Goal: Obtain resource: Download file/media

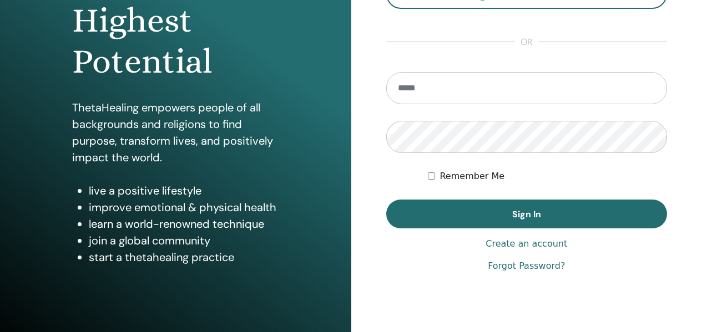
scroll to position [166, 0]
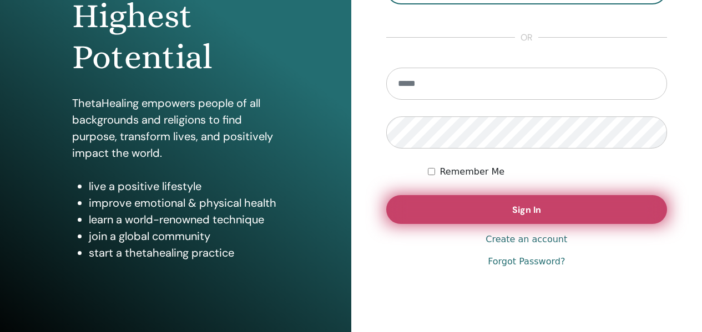
type input "**********"
click at [527, 213] on span "Sign In" at bounding box center [526, 210] width 29 height 12
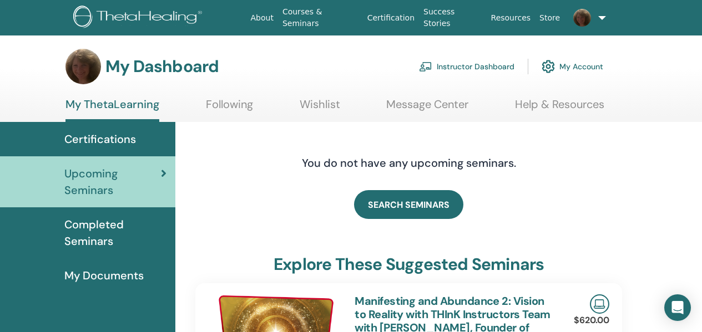
click at [113, 234] on span "Completed Seminars" at bounding box center [115, 232] width 102 height 33
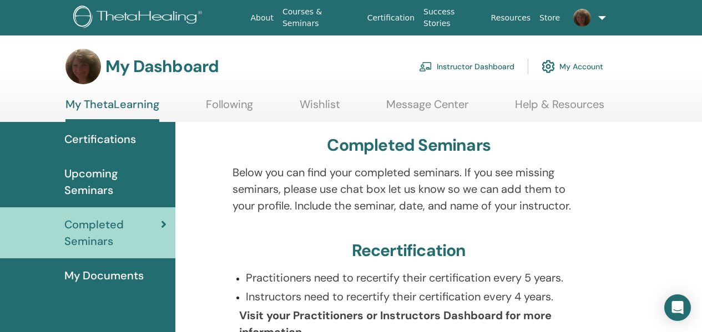
click at [143, 275] on span "My Documents" at bounding box center [103, 275] width 79 height 17
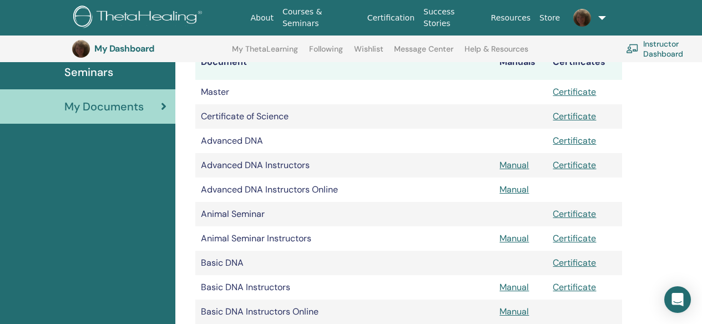
scroll to position [249, 0]
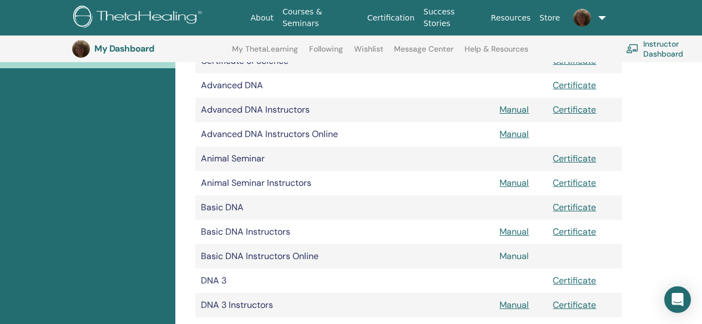
click at [514, 259] on link "Manual" at bounding box center [513, 256] width 29 height 12
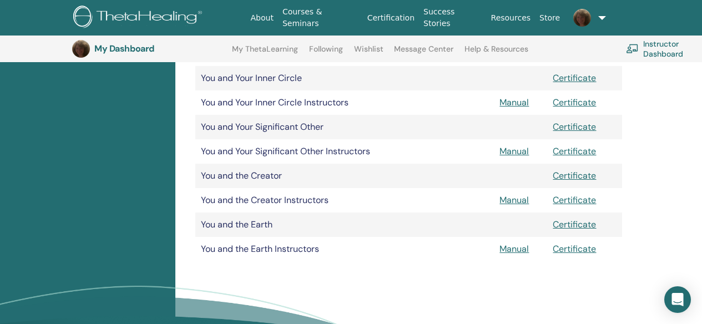
scroll to position [1191, 0]
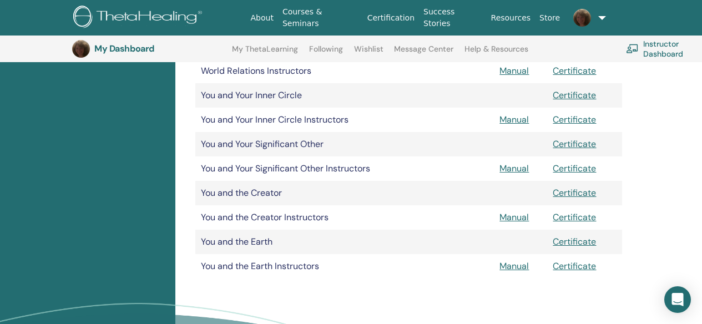
click at [661, 47] on link "Instructor Dashboard" at bounding box center [671, 49] width 91 height 24
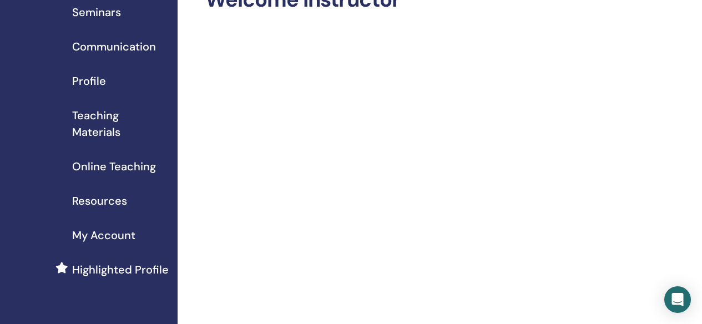
scroll to position [55, 0]
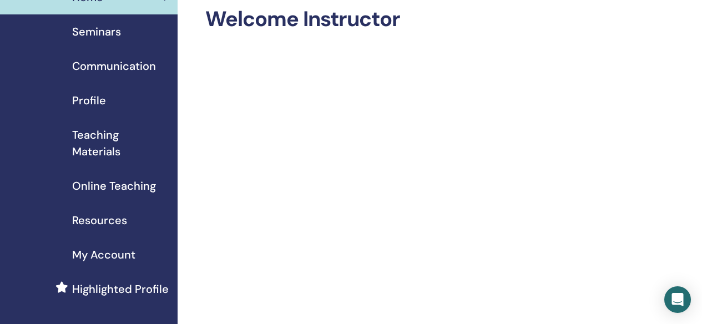
click at [105, 147] on span "Teaching Materials" at bounding box center [120, 143] width 97 height 33
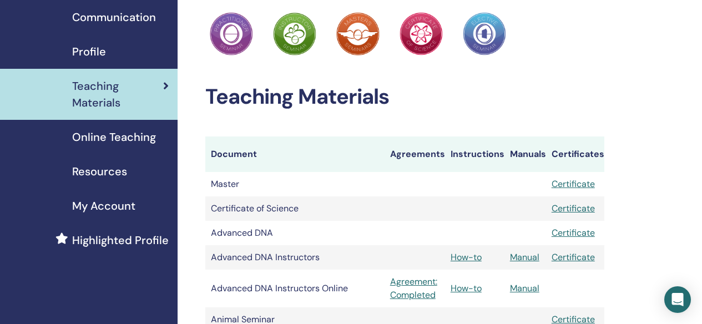
scroll to position [111, 0]
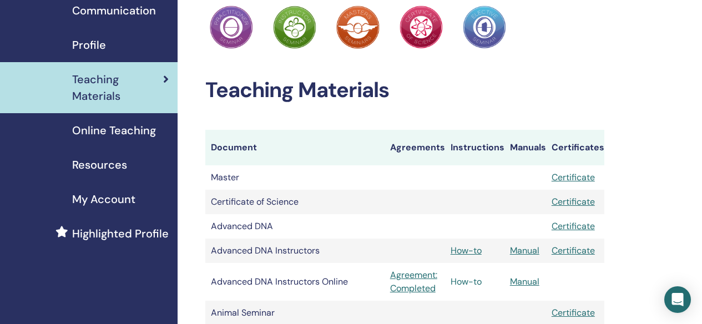
click at [468, 281] on link "How-to" at bounding box center [466, 282] width 31 height 12
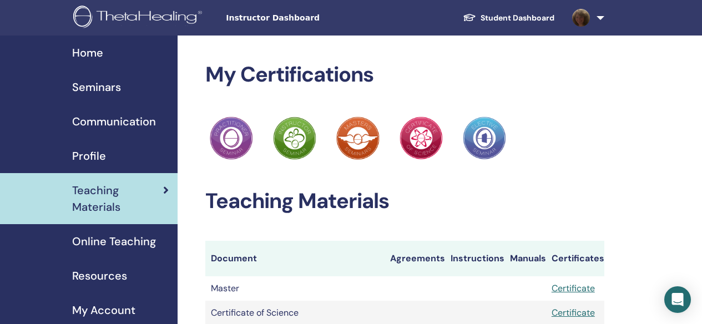
scroll to position [111, 0]
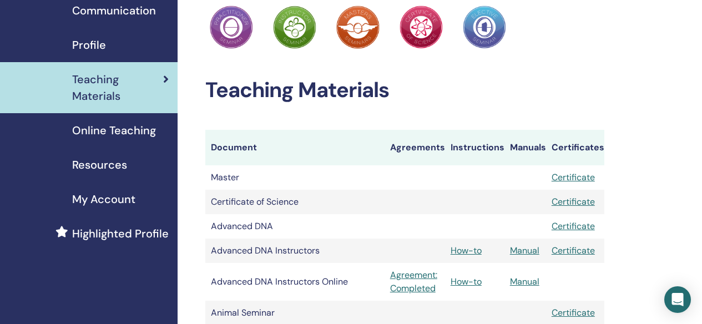
click at [135, 130] on span "Online Teaching" at bounding box center [114, 130] width 84 height 17
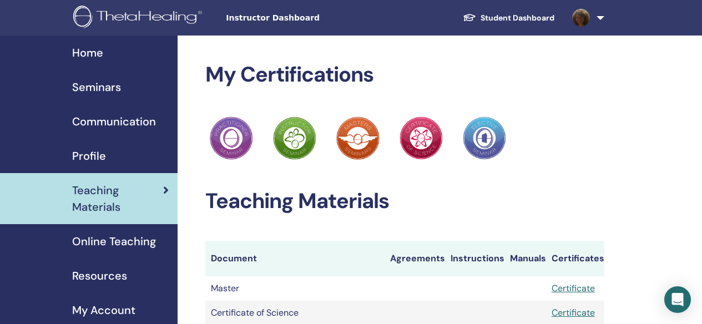
scroll to position [111, 0]
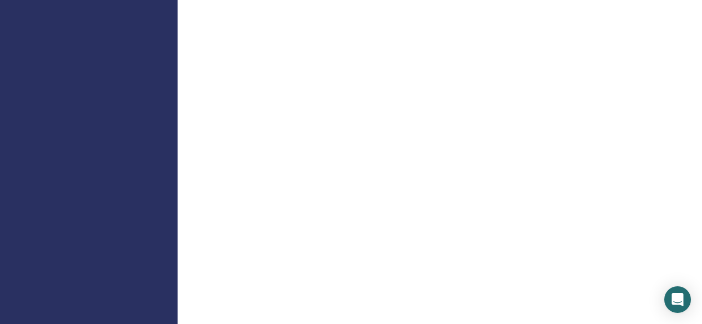
scroll to position [831, 0]
